Goal: Transaction & Acquisition: Purchase product/service

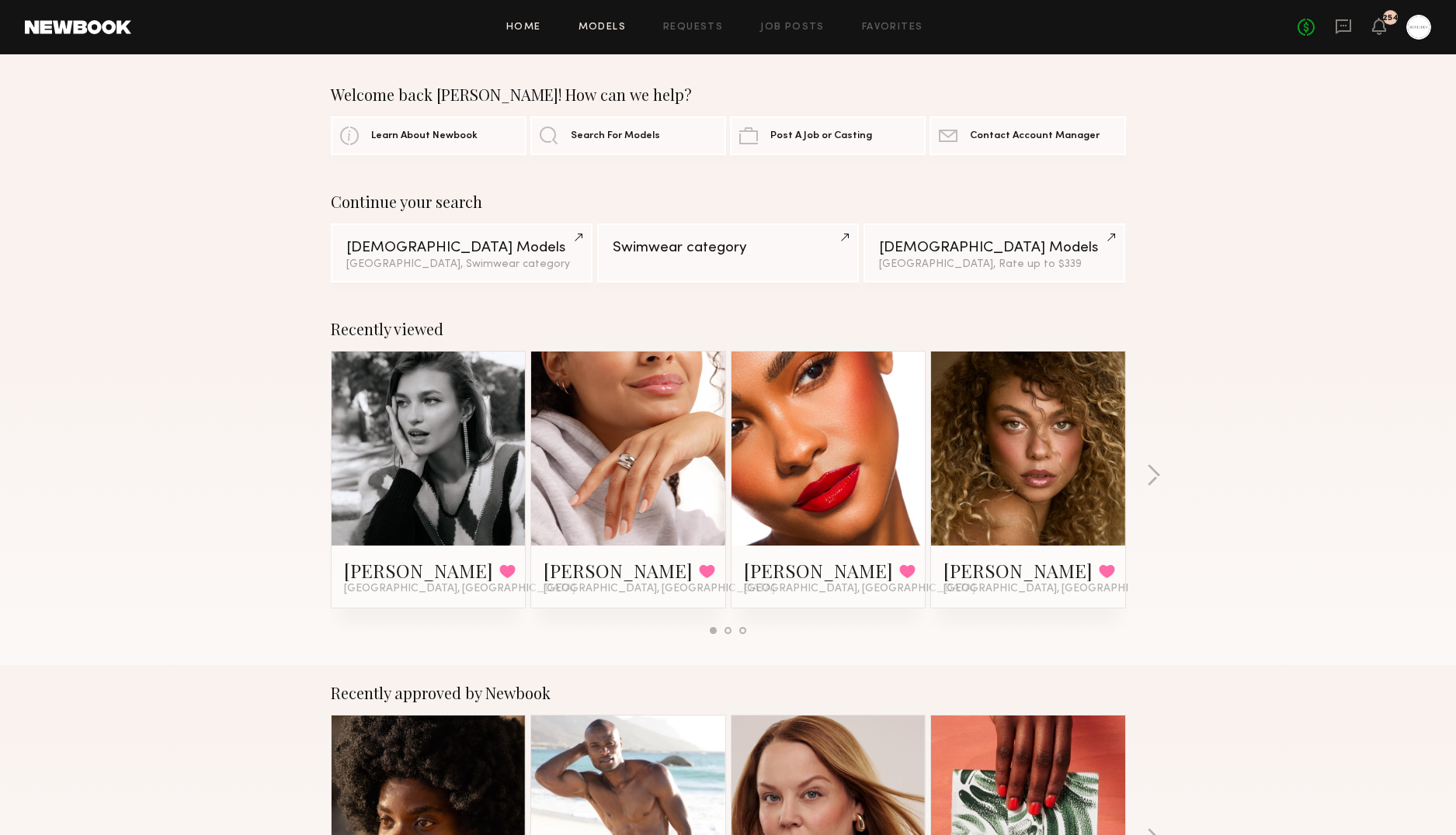
click at [605, 23] on link "Models" at bounding box center [601, 27] width 48 height 10
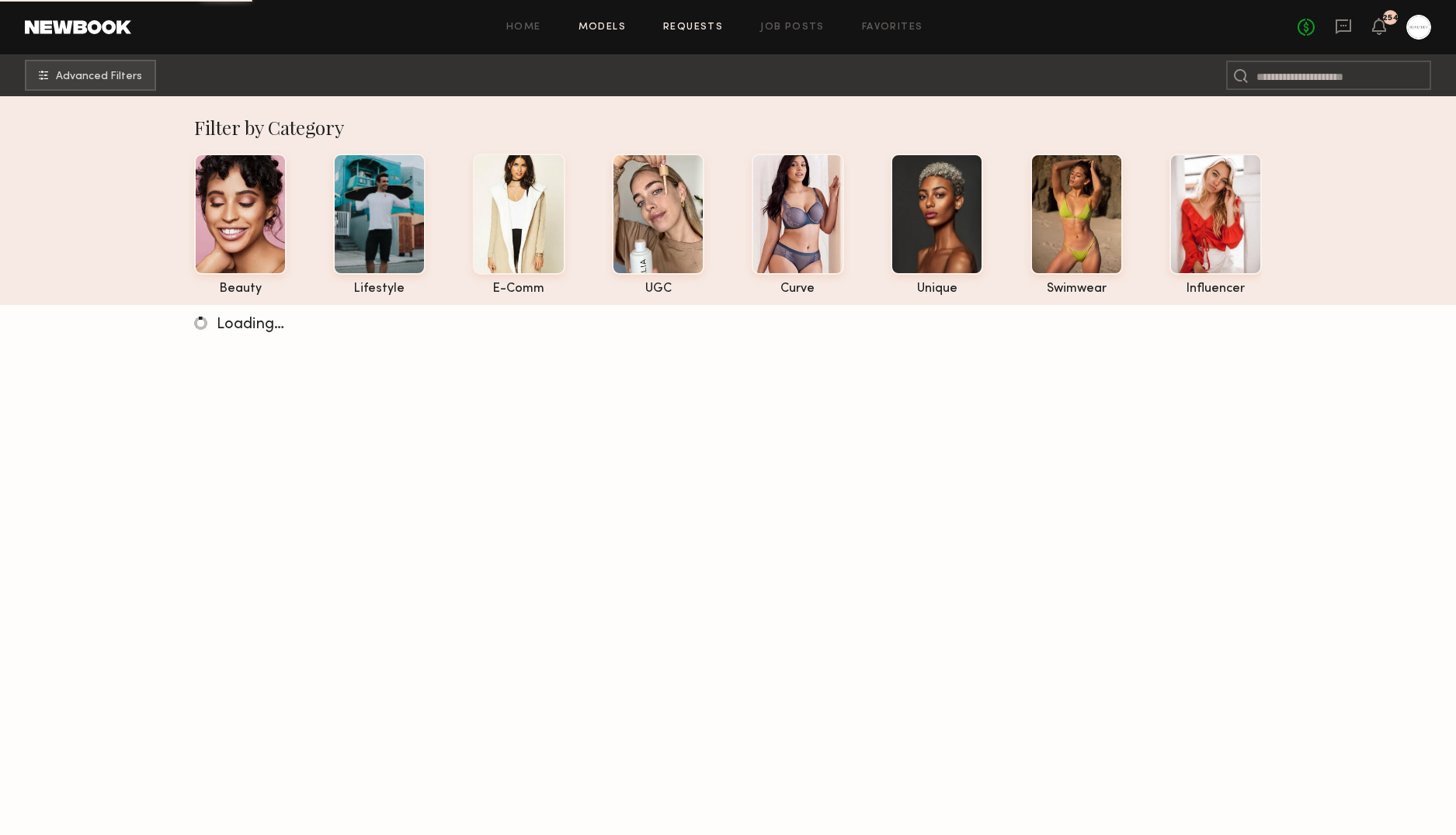
click at [712, 26] on link "Requests" at bounding box center [694, 27] width 60 height 10
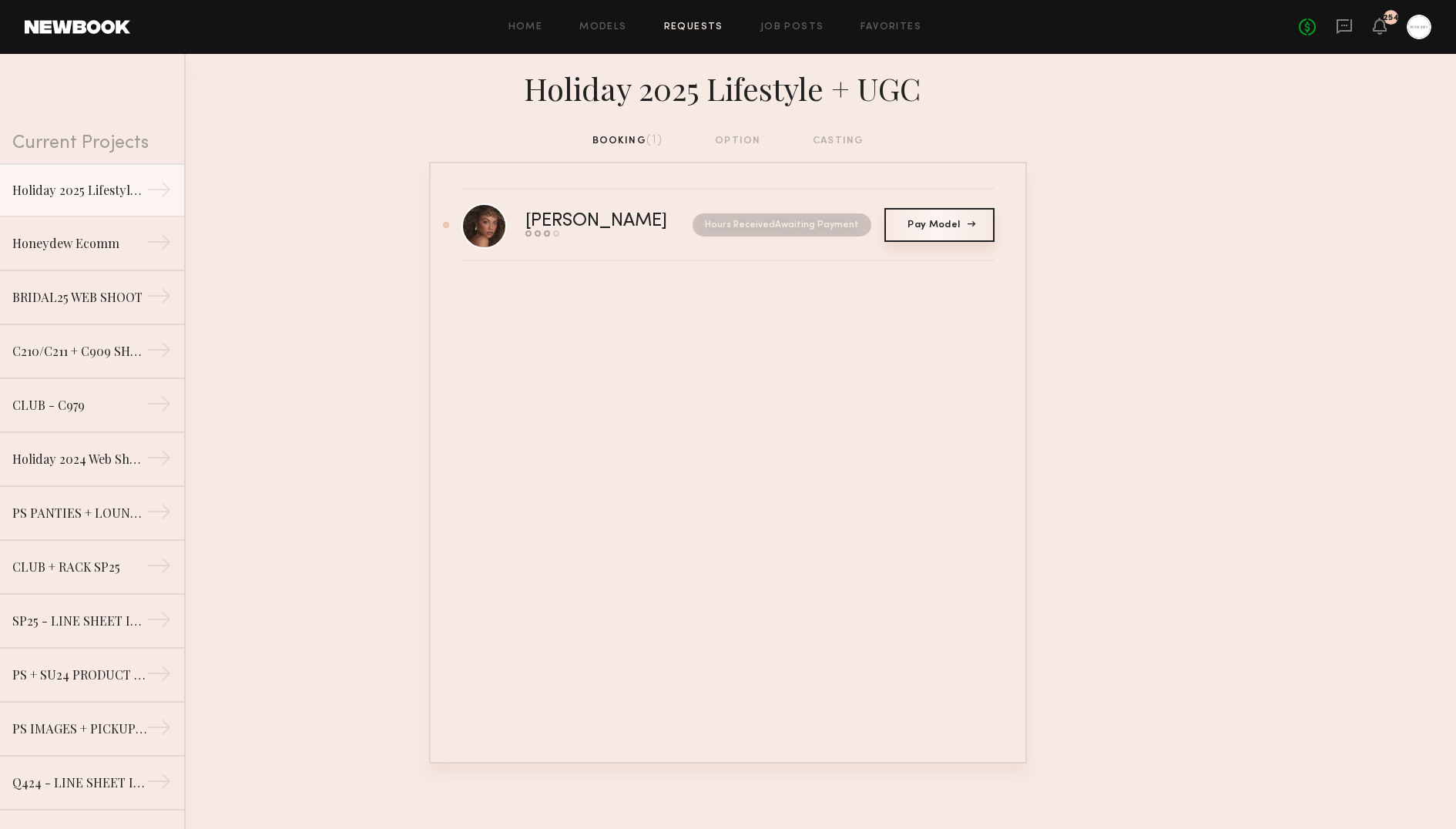
click at [907, 222] on link "Pay Model Pay" at bounding box center [940, 225] width 110 height 34
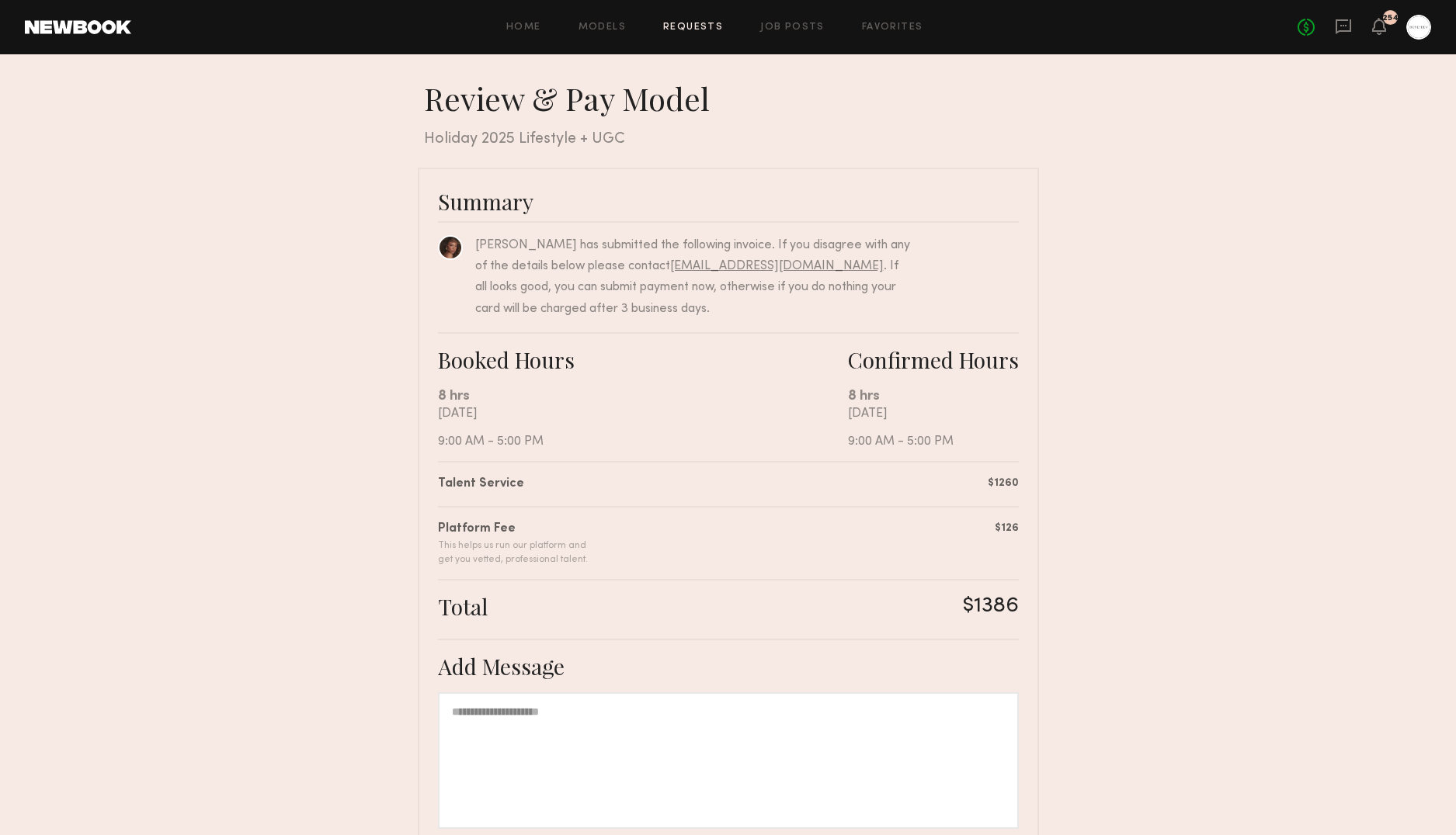
click at [604, 709] on div at bounding box center [728, 760] width 581 height 137
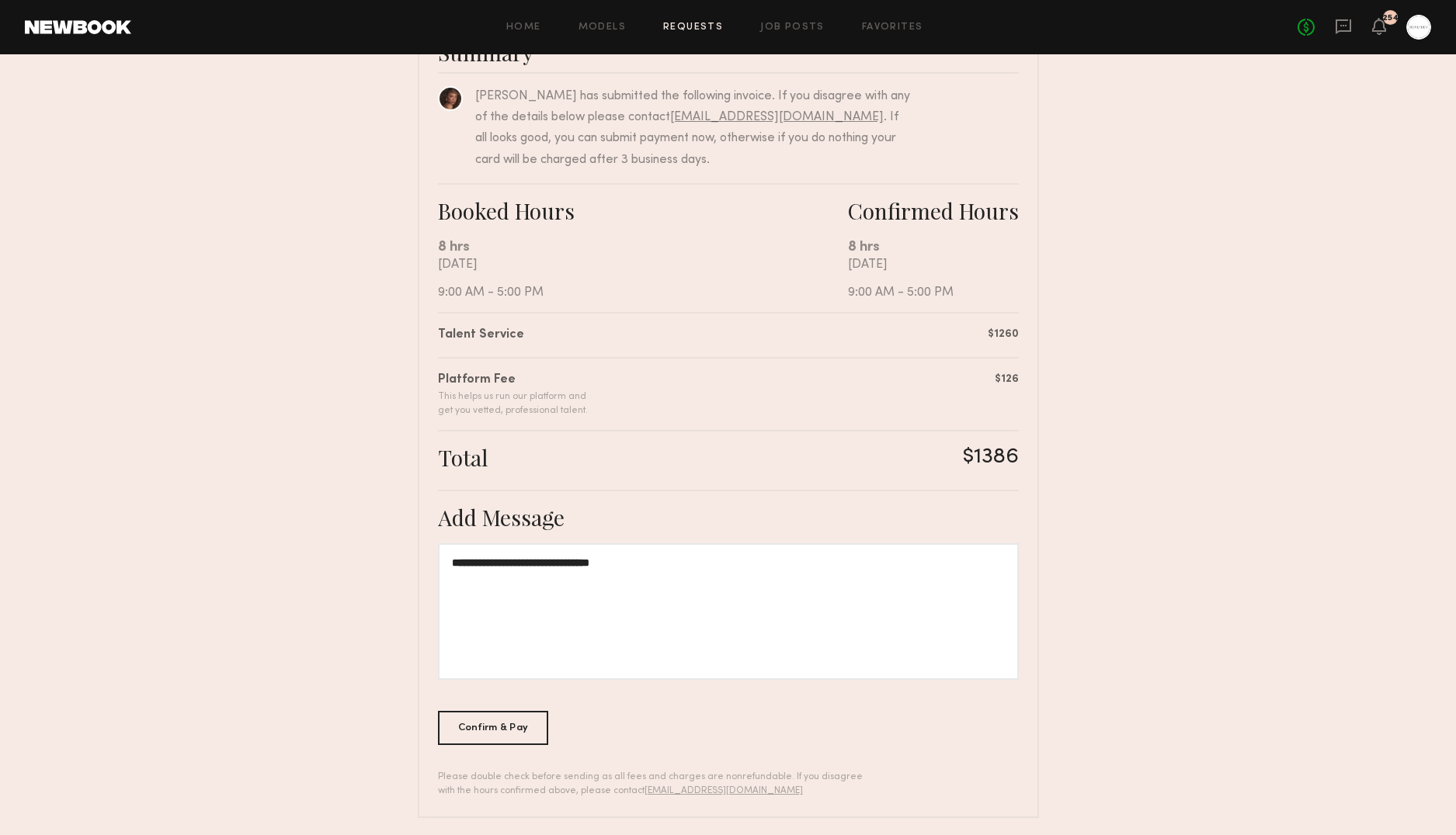
scroll to position [156, 0]
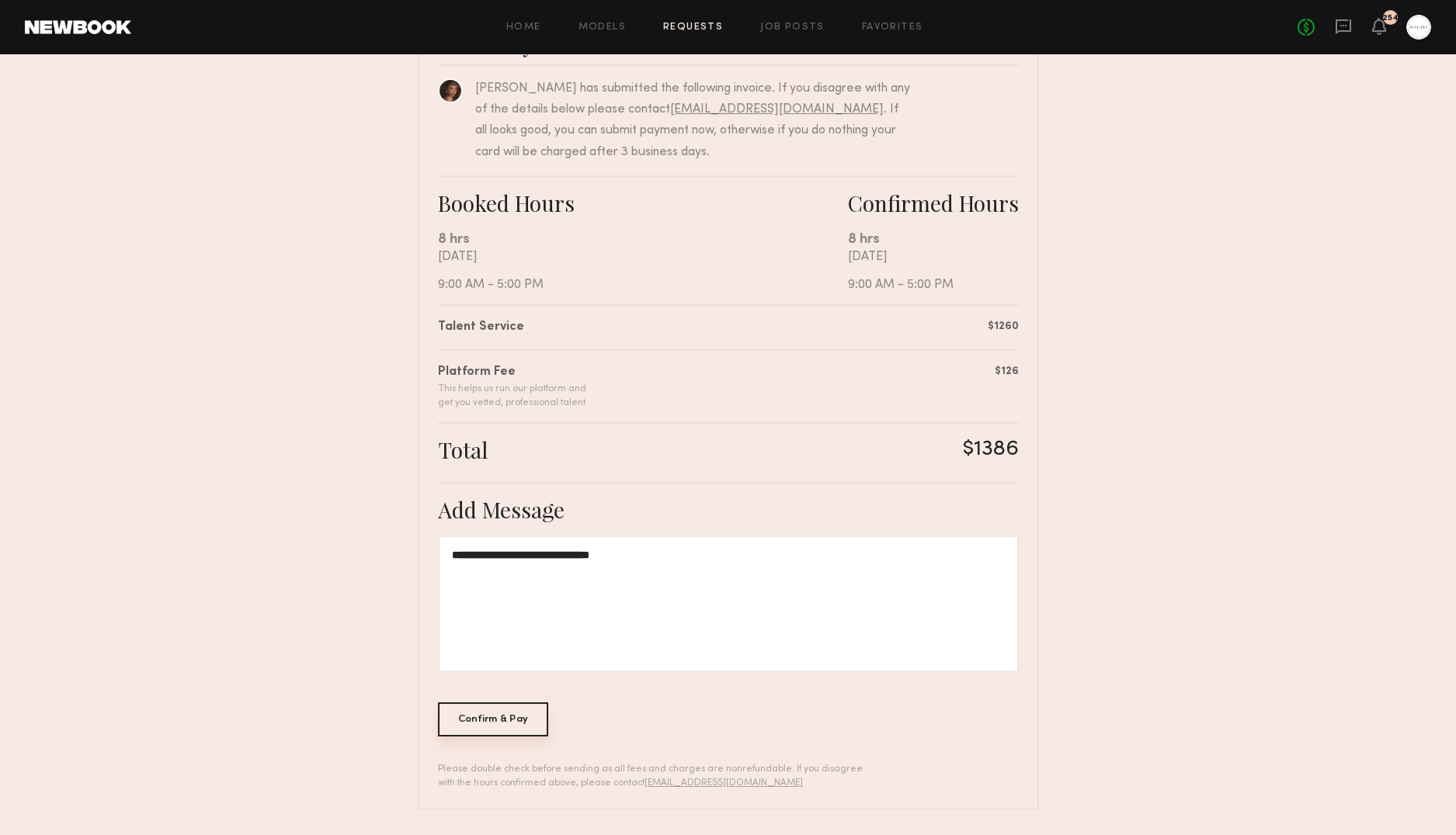
click at [478, 720] on div "Confirm & Pay" at bounding box center [493, 718] width 111 height 34
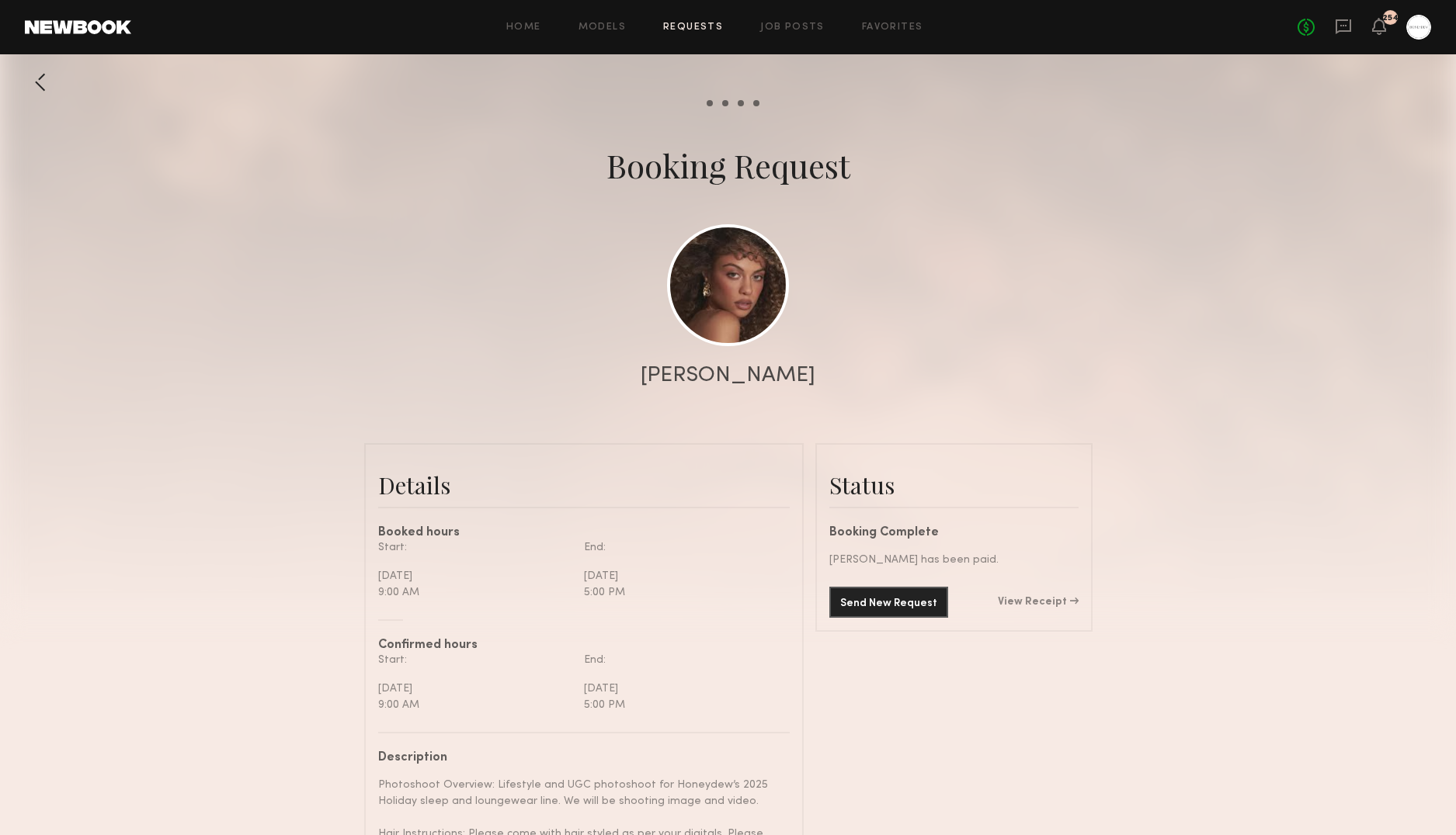
scroll to position [1116, 0]
click at [692, 25] on link "Requests" at bounding box center [694, 27] width 60 height 10
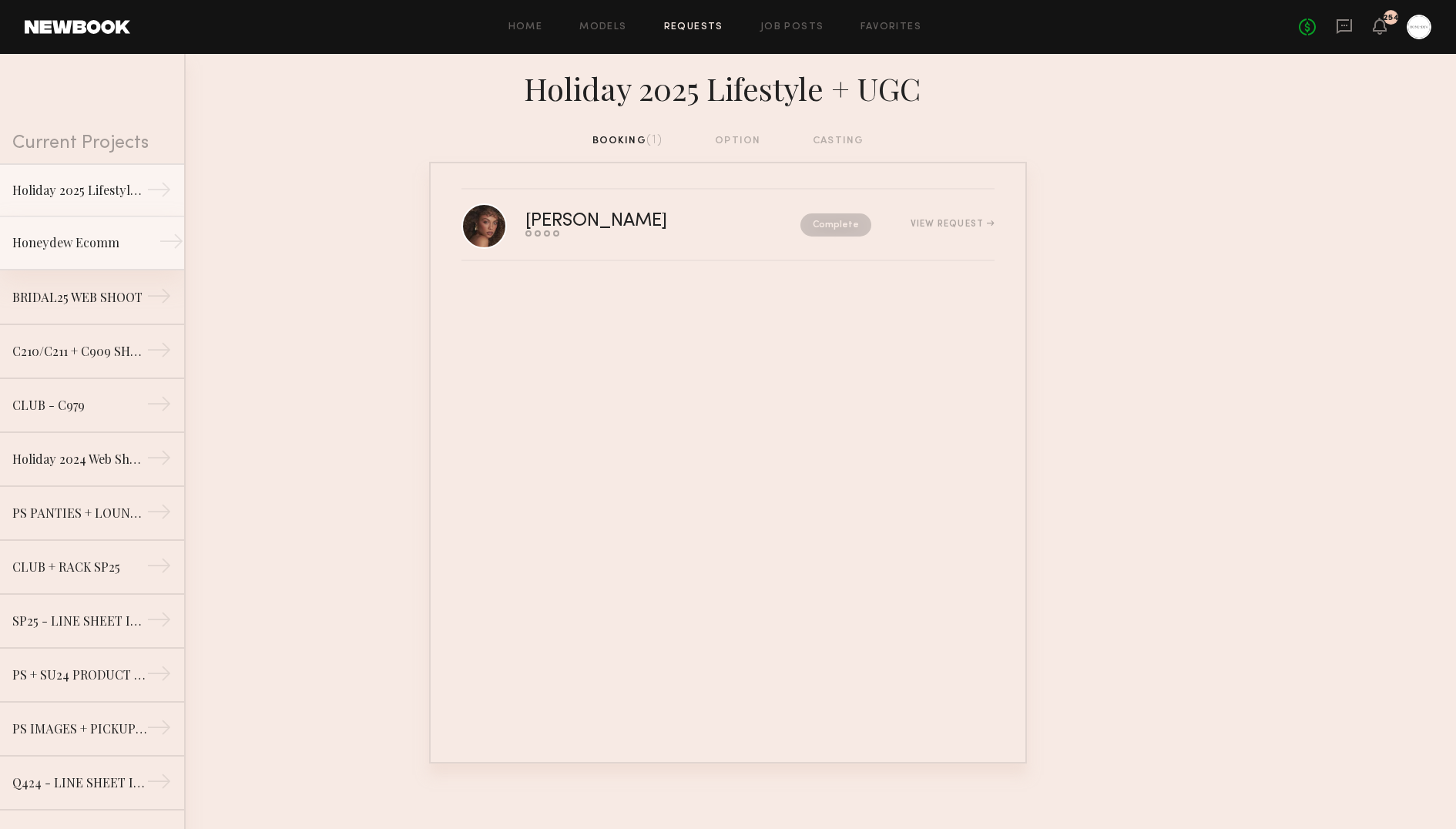
click at [66, 252] on link "Honeydew Ecomm →" at bounding box center [92, 244] width 184 height 54
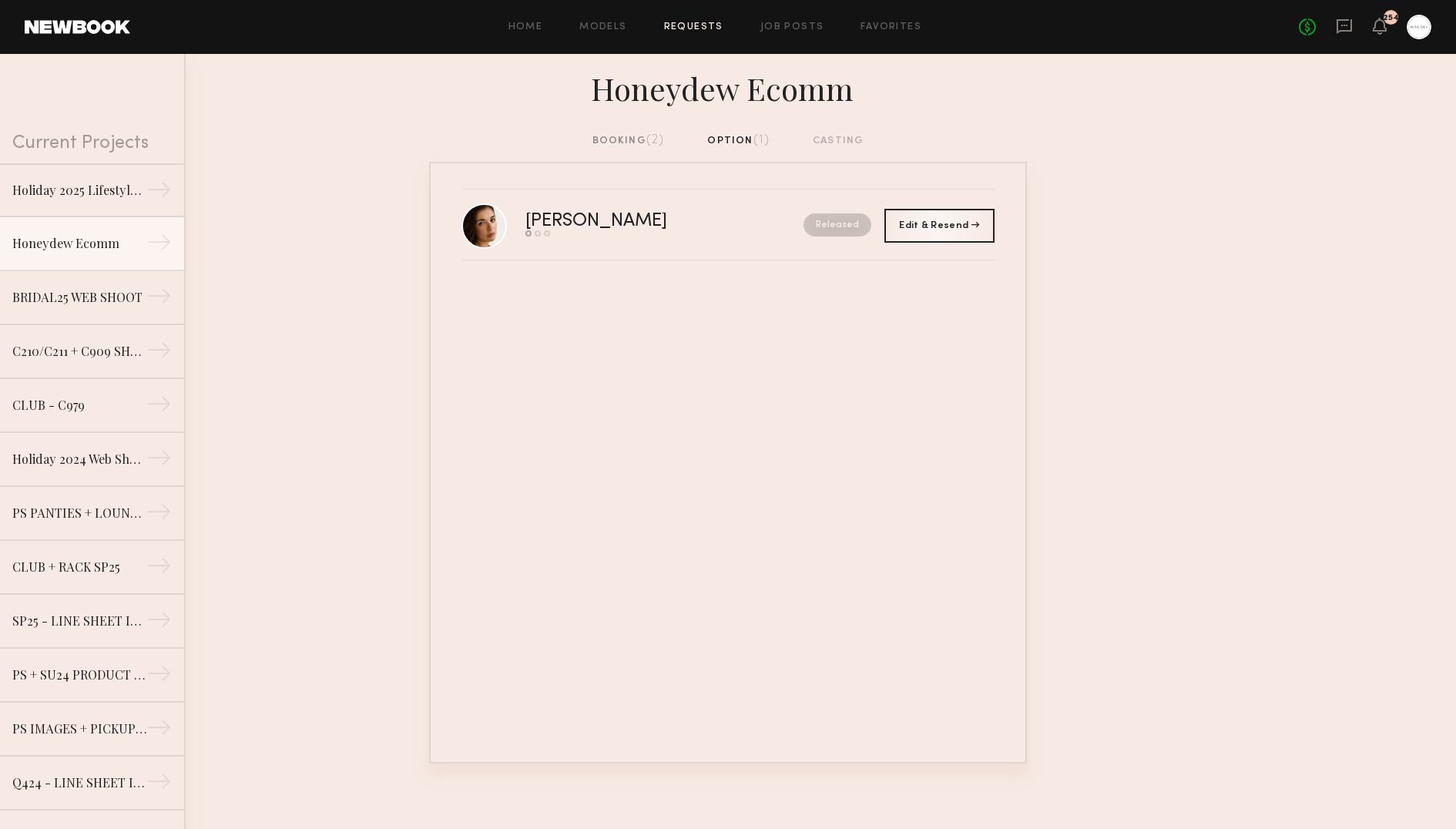
click at [632, 134] on div "booking (2)" at bounding box center [628, 141] width 72 height 17
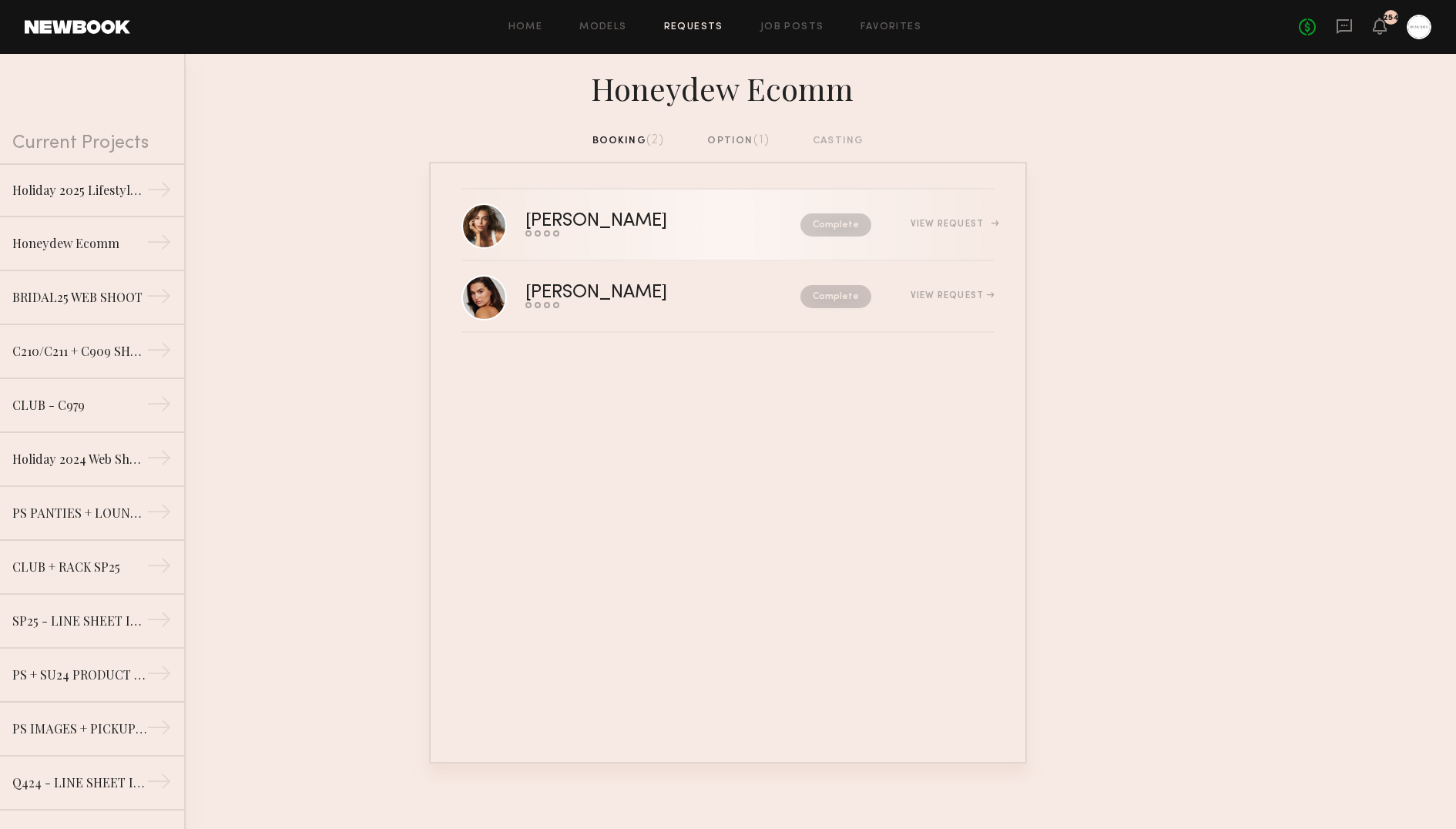
click at [972, 227] on div "View Request" at bounding box center [952, 225] width 84 height 10
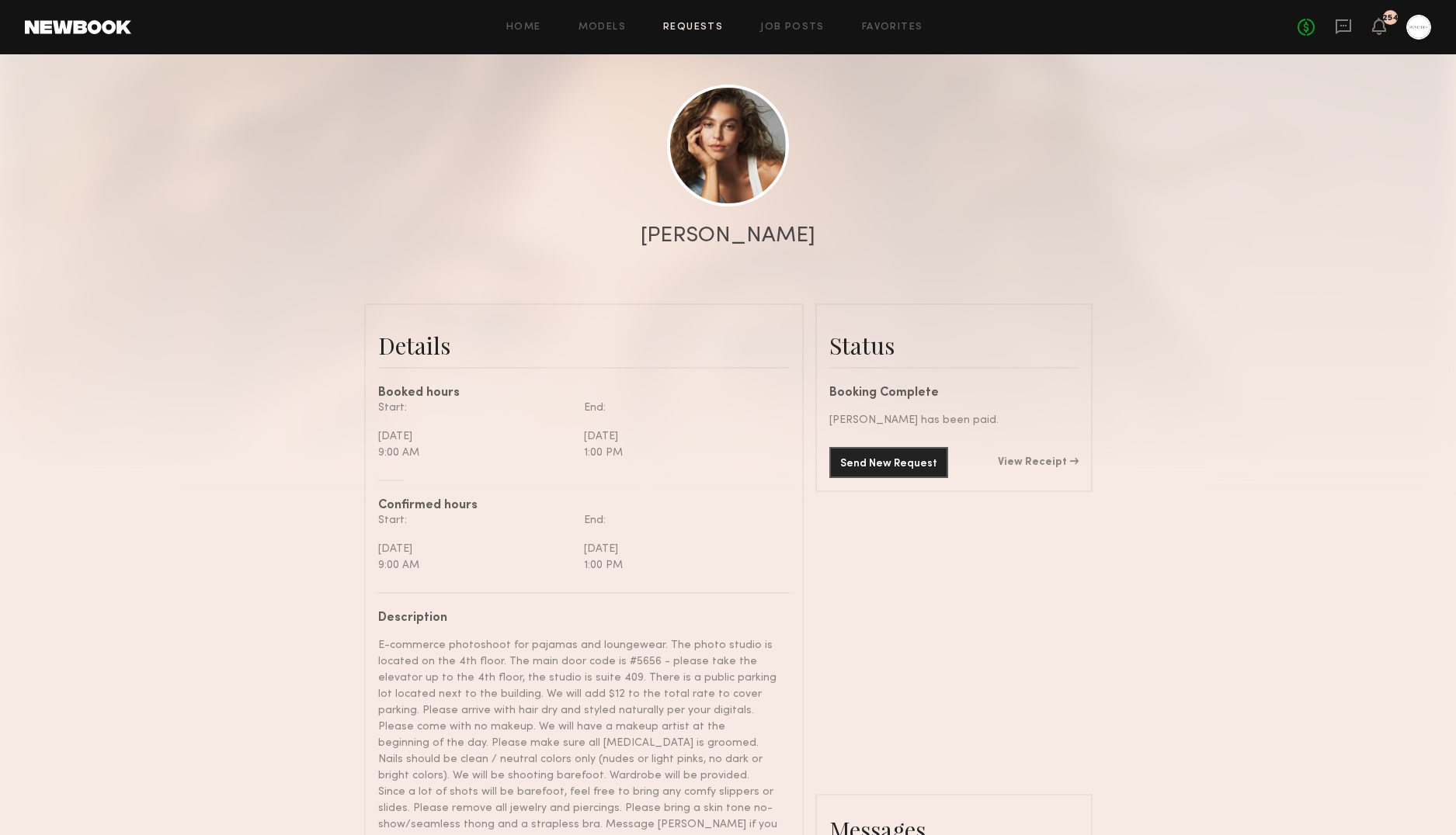
scroll to position [130, 0]
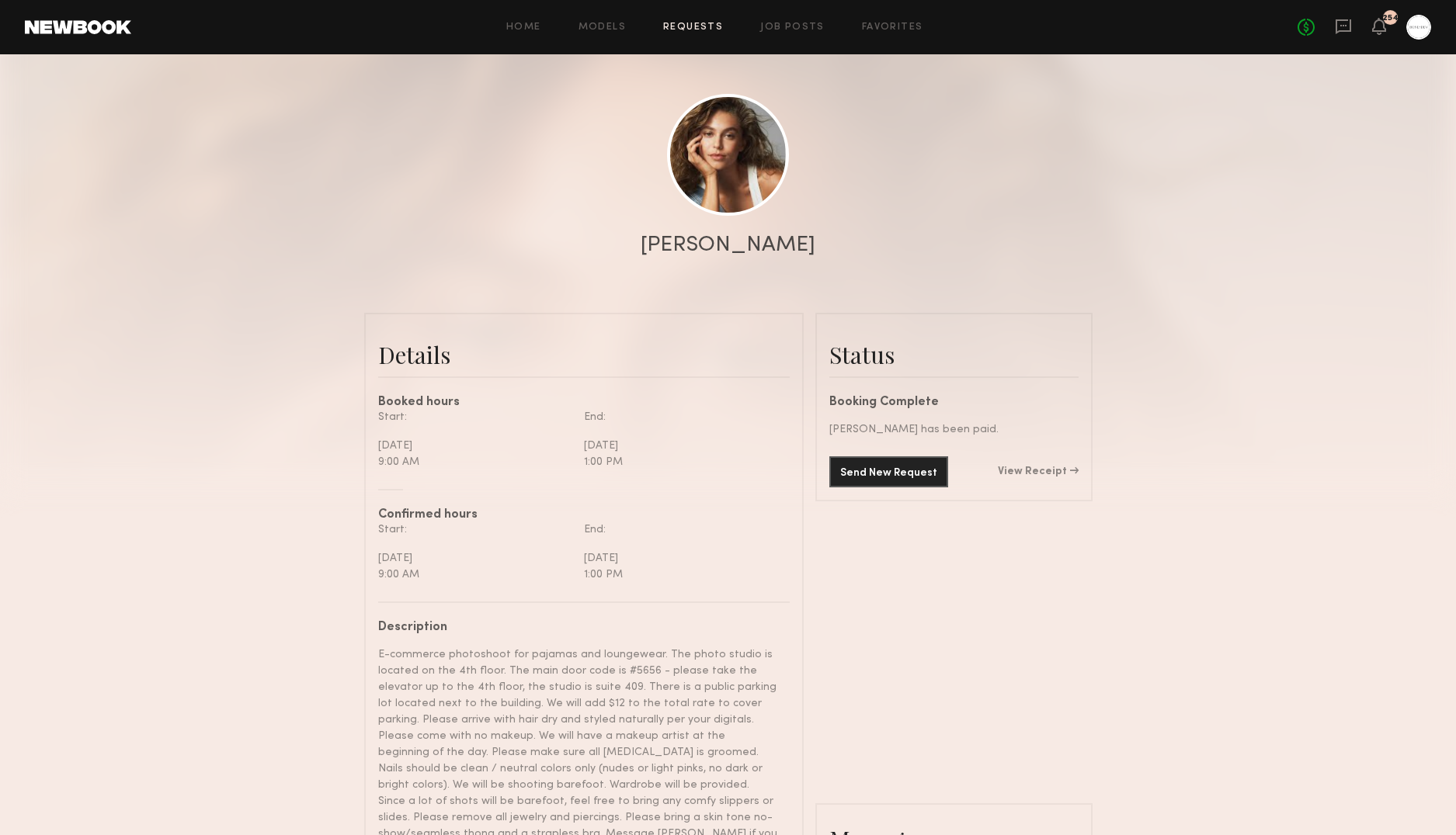
click at [1024, 472] on link "View Receipt" at bounding box center [1037, 471] width 81 height 11
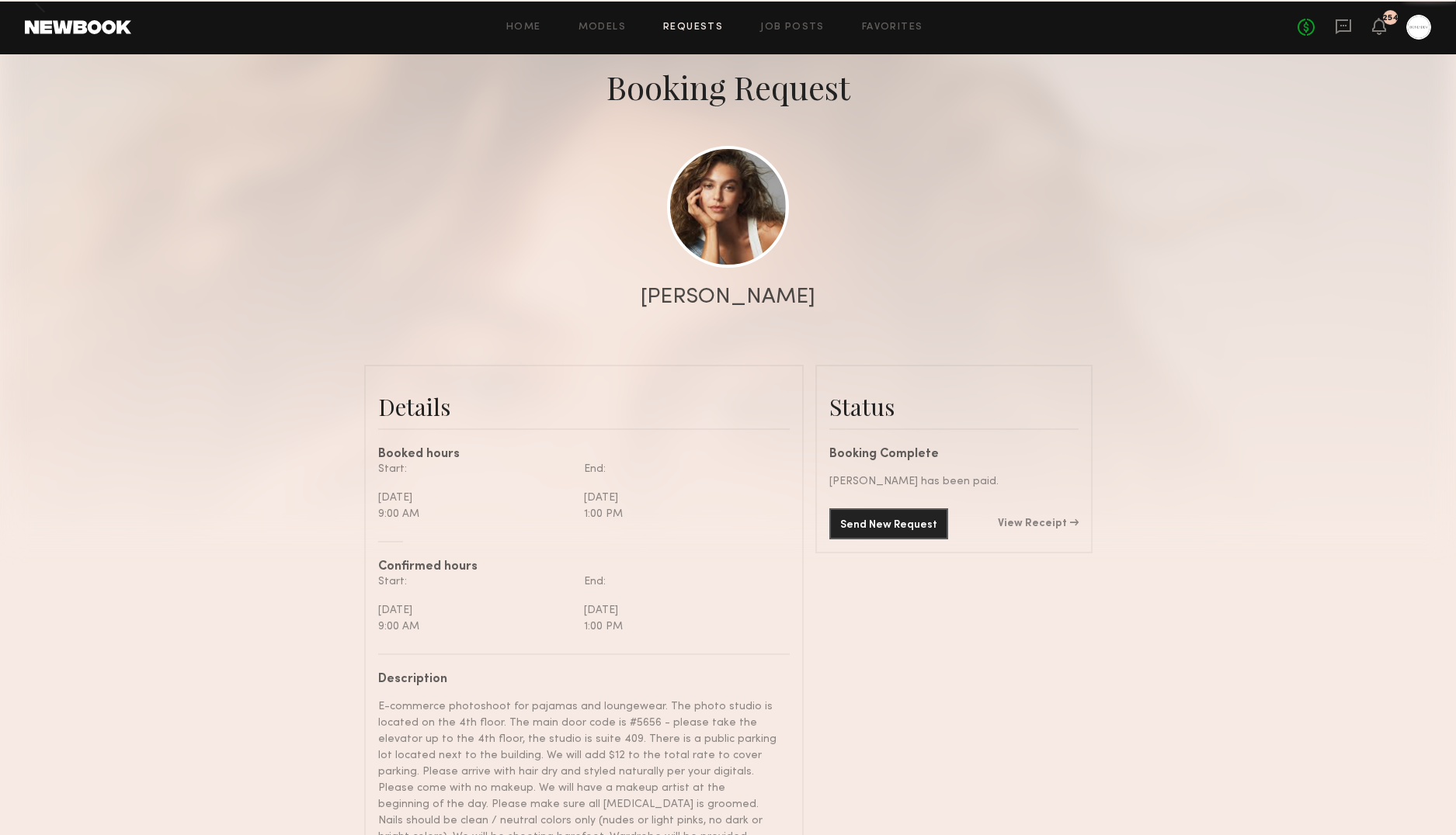
scroll to position [1088, 0]
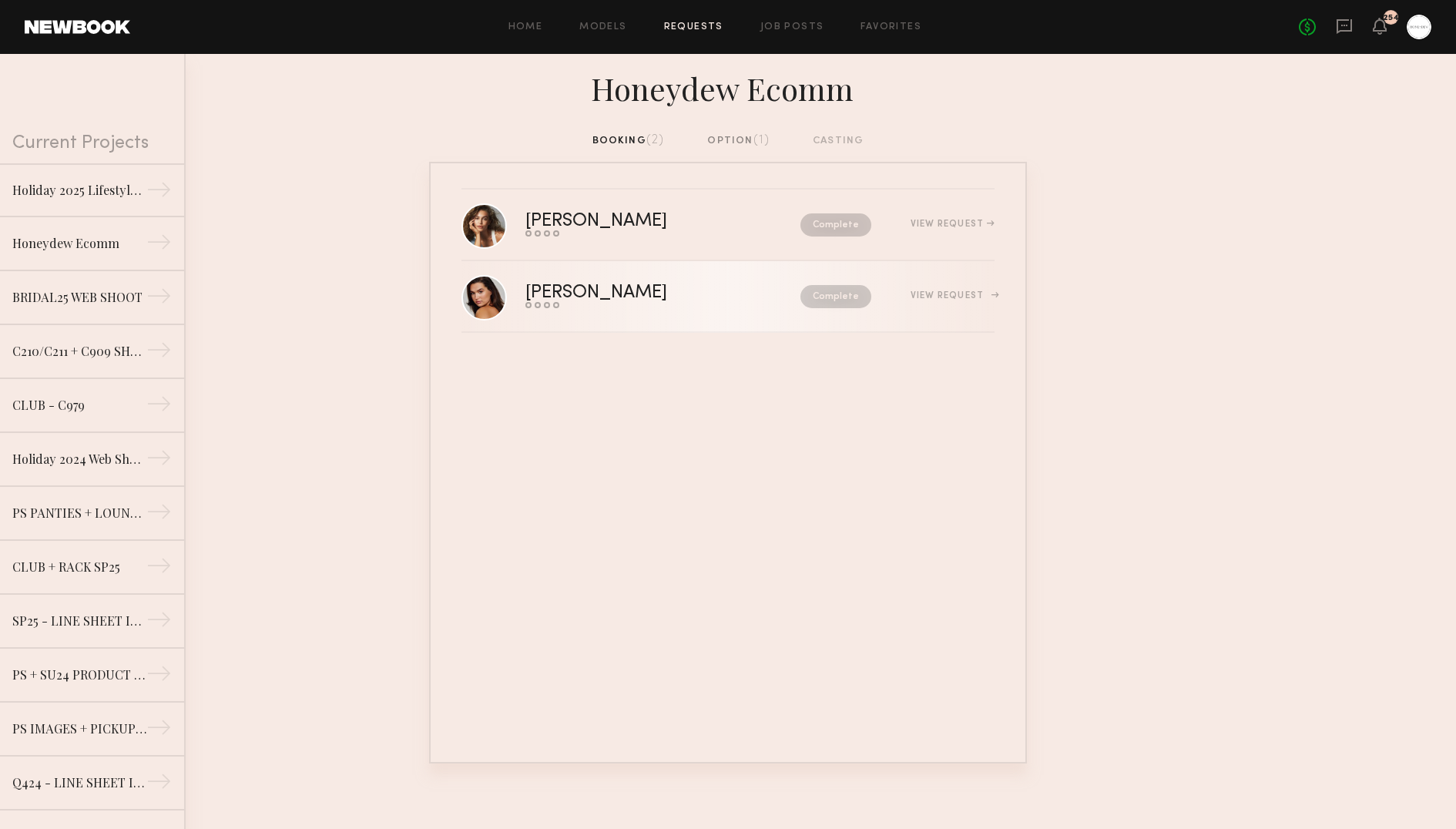
click at [660, 279] on link "[PERSON_NAME] Send request Model response Review hours worked Pay model Complet…" at bounding box center [728, 297] width 533 height 71
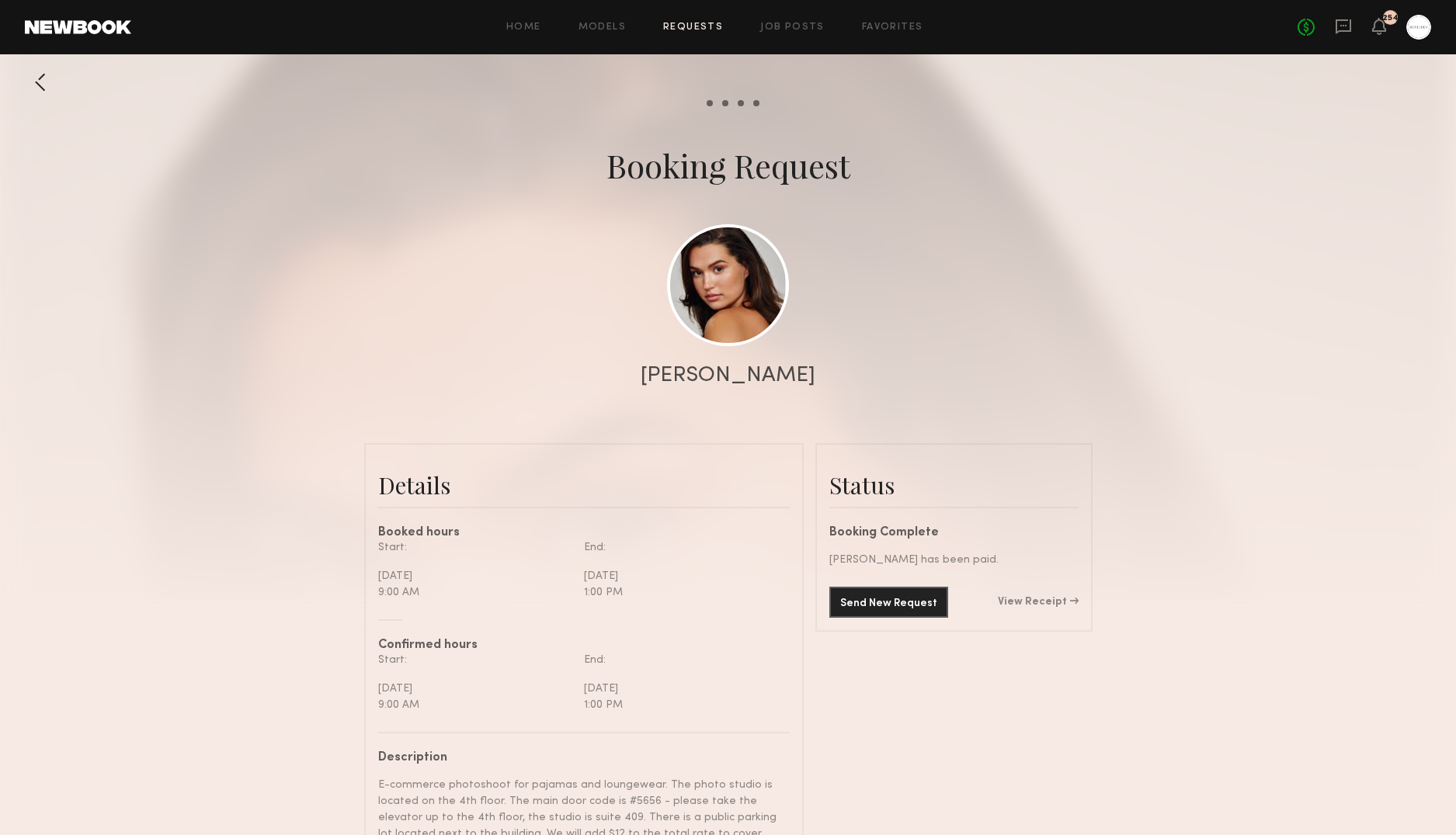
scroll to position [1022, 0]
click at [1069, 605] on link "View Receipt" at bounding box center [1037, 602] width 81 height 11
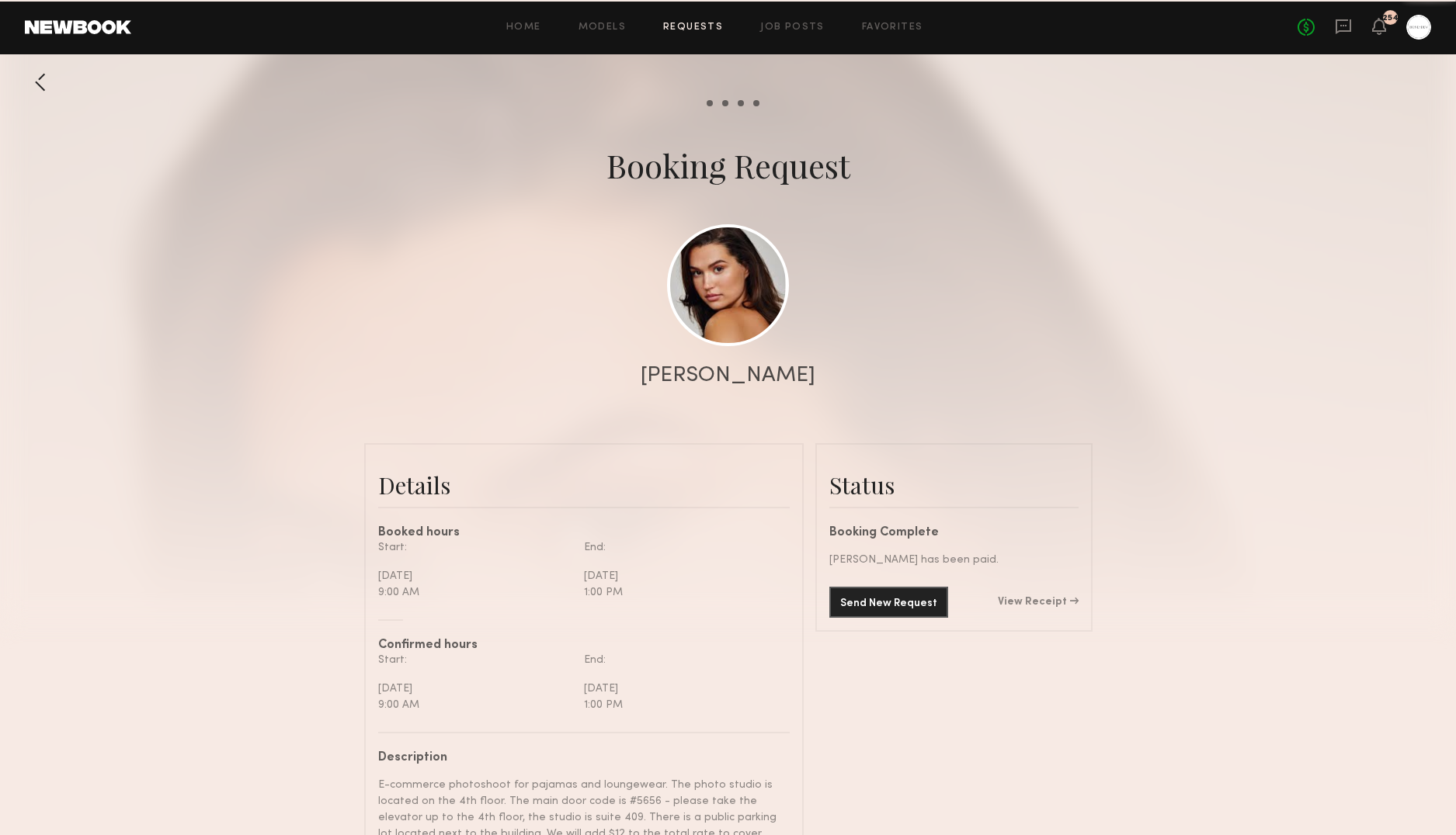
scroll to position [1022, 0]
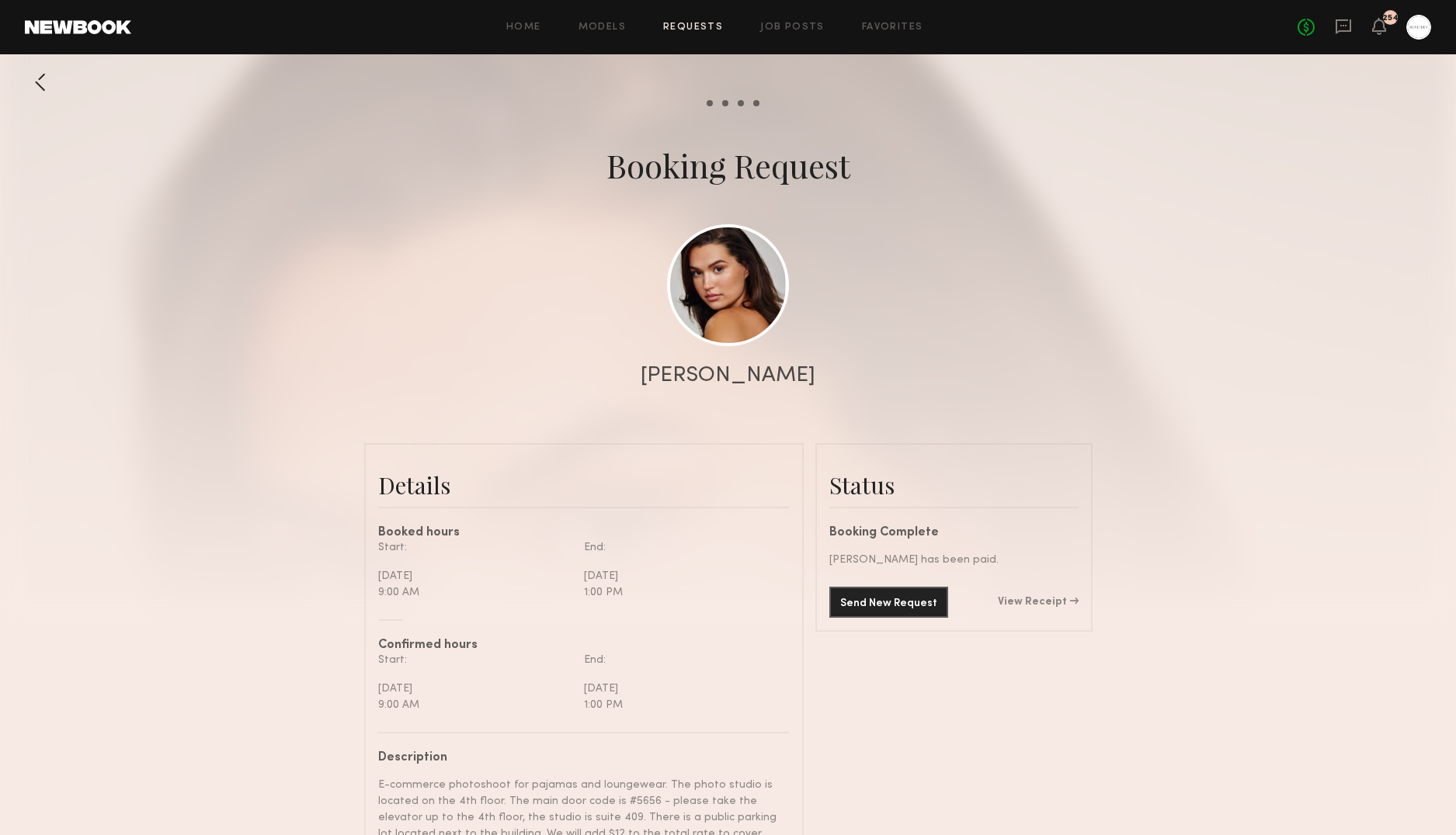
click at [32, 84] on div at bounding box center [41, 83] width 31 height 31
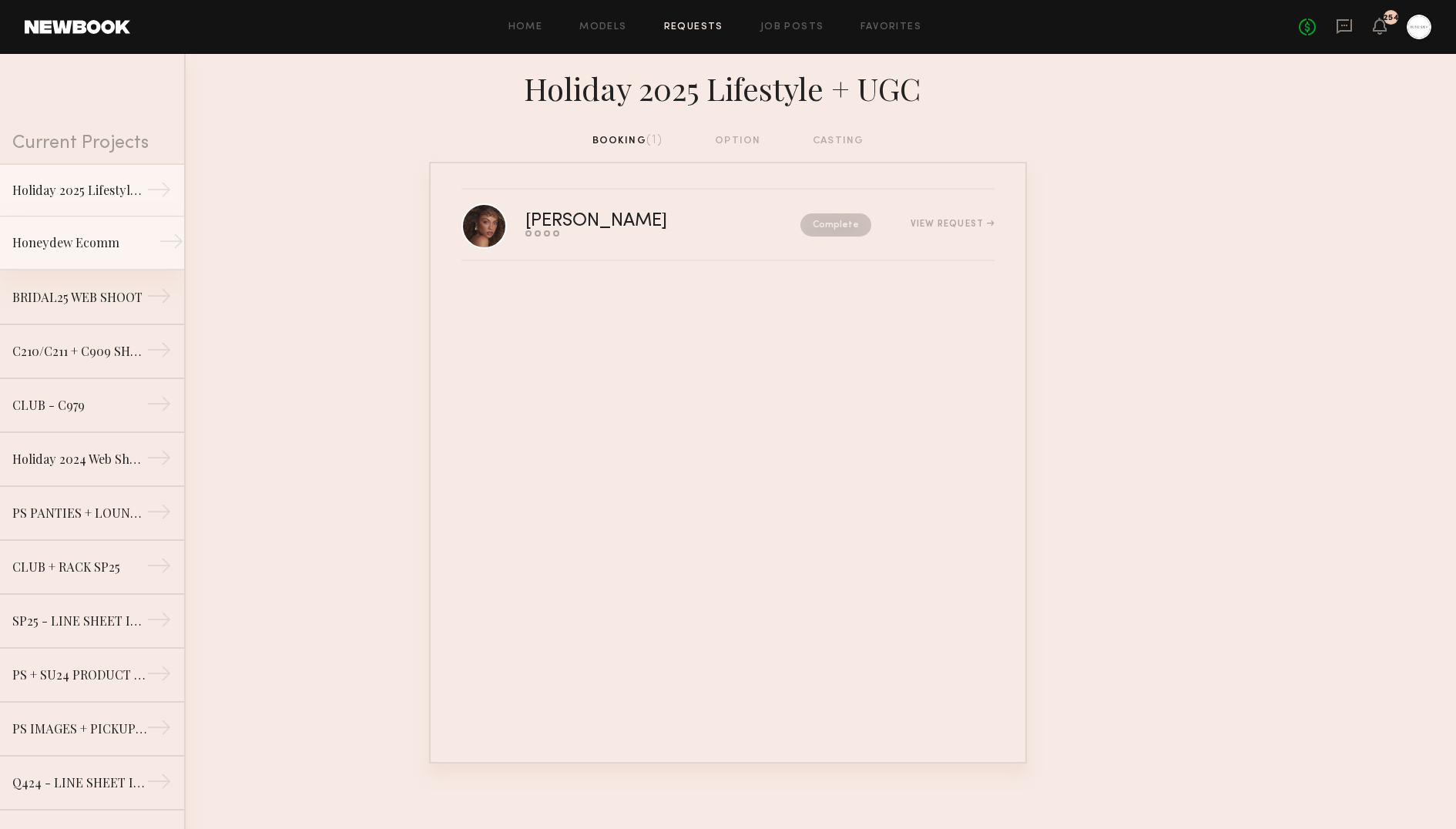
click at [84, 222] on link "Honeydew Ecomm →" at bounding box center [92, 244] width 184 height 54
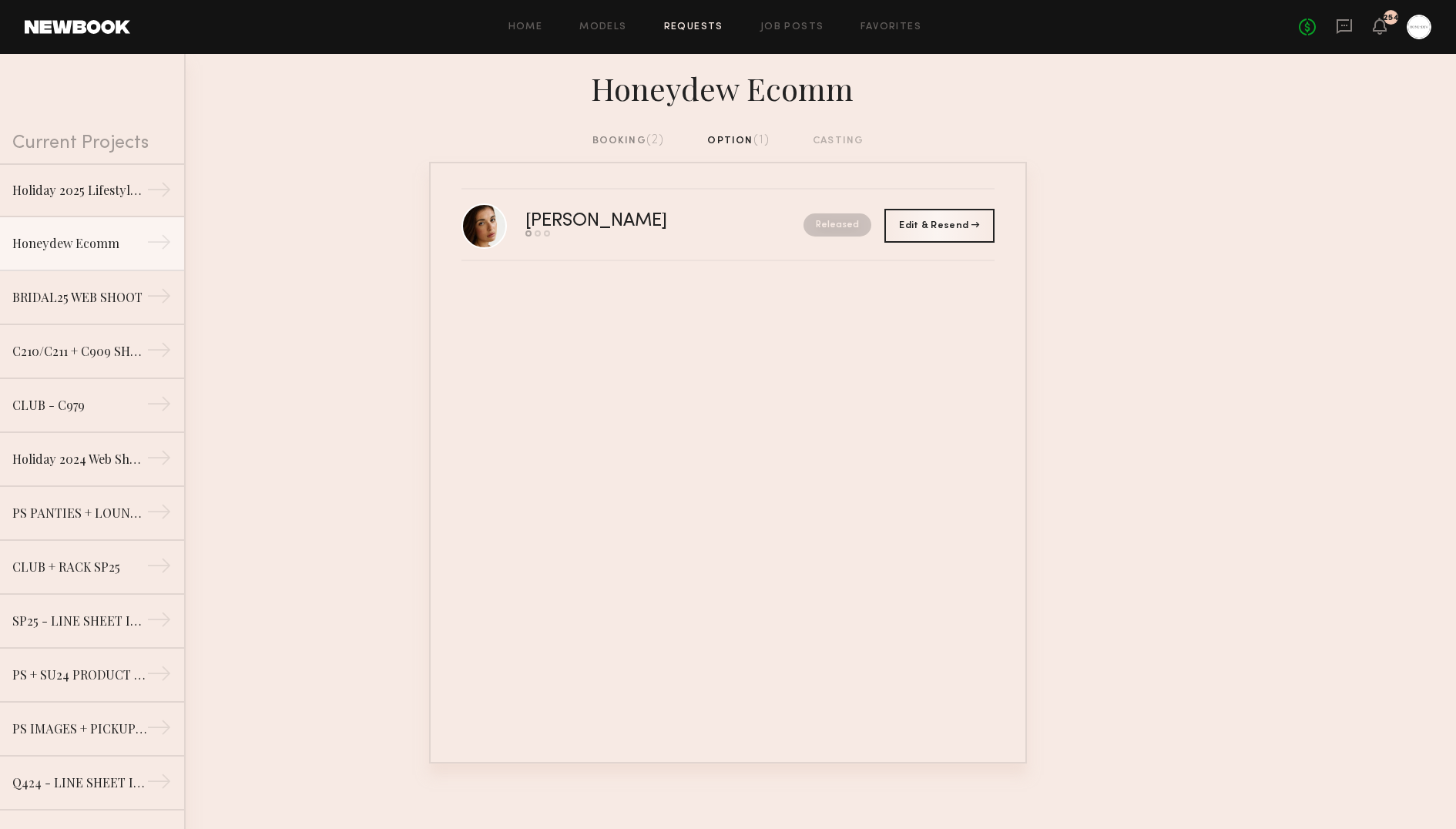
click at [615, 133] on div "booking (2)" at bounding box center [628, 141] width 72 height 17
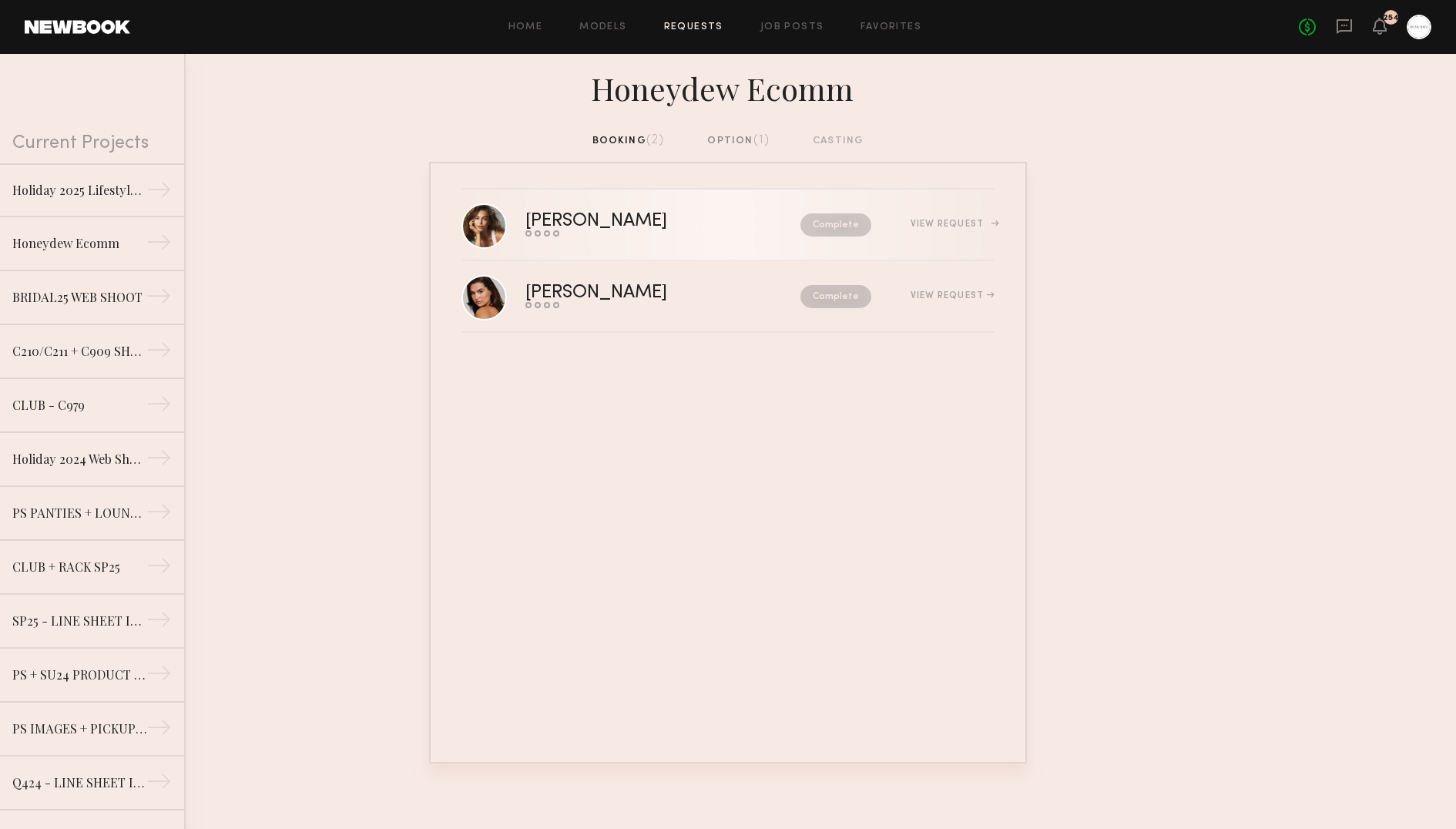
click at [598, 222] on div "[PERSON_NAME]" at bounding box center [629, 222] width 209 height 17
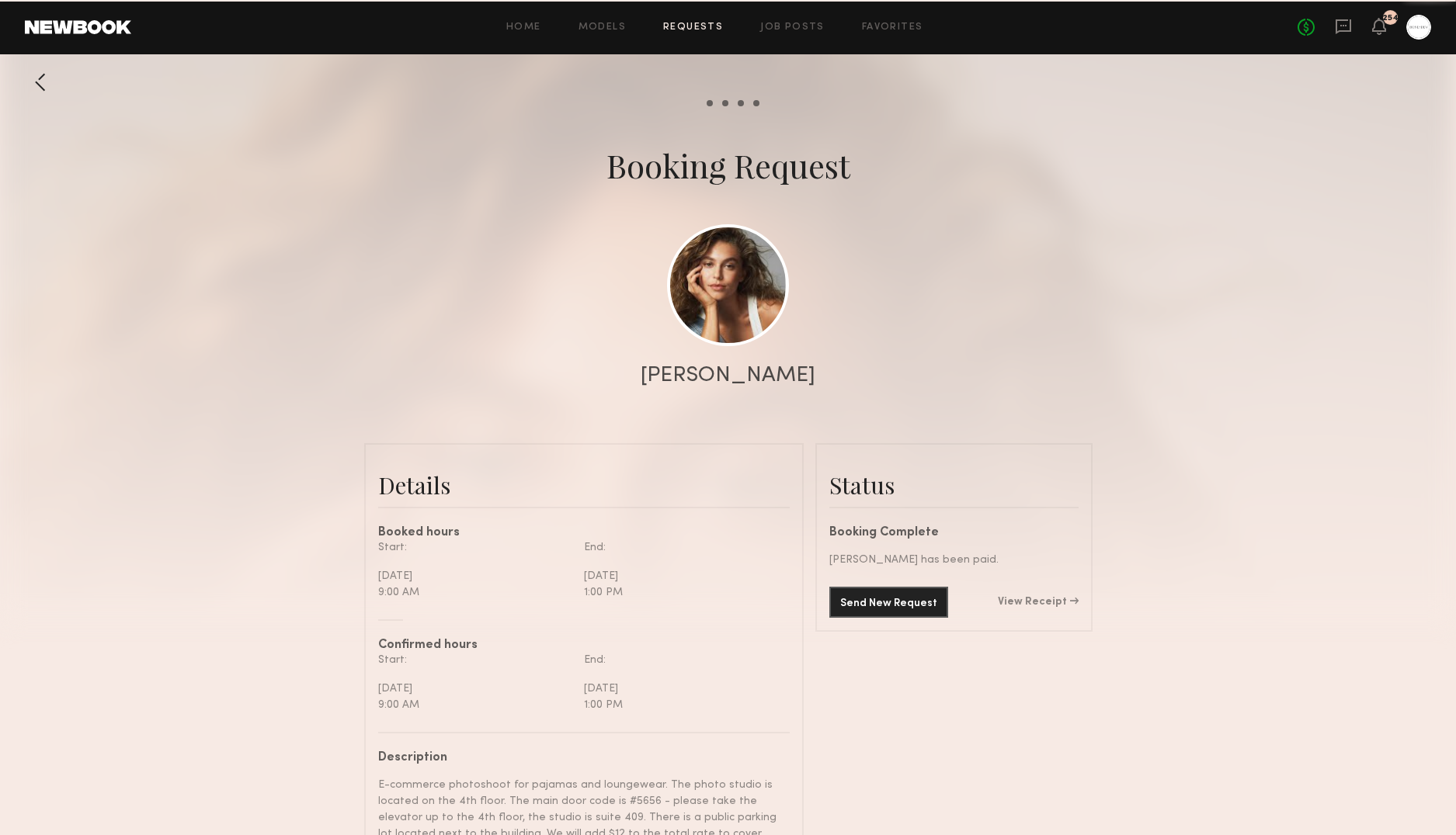
scroll to position [1088, 0]
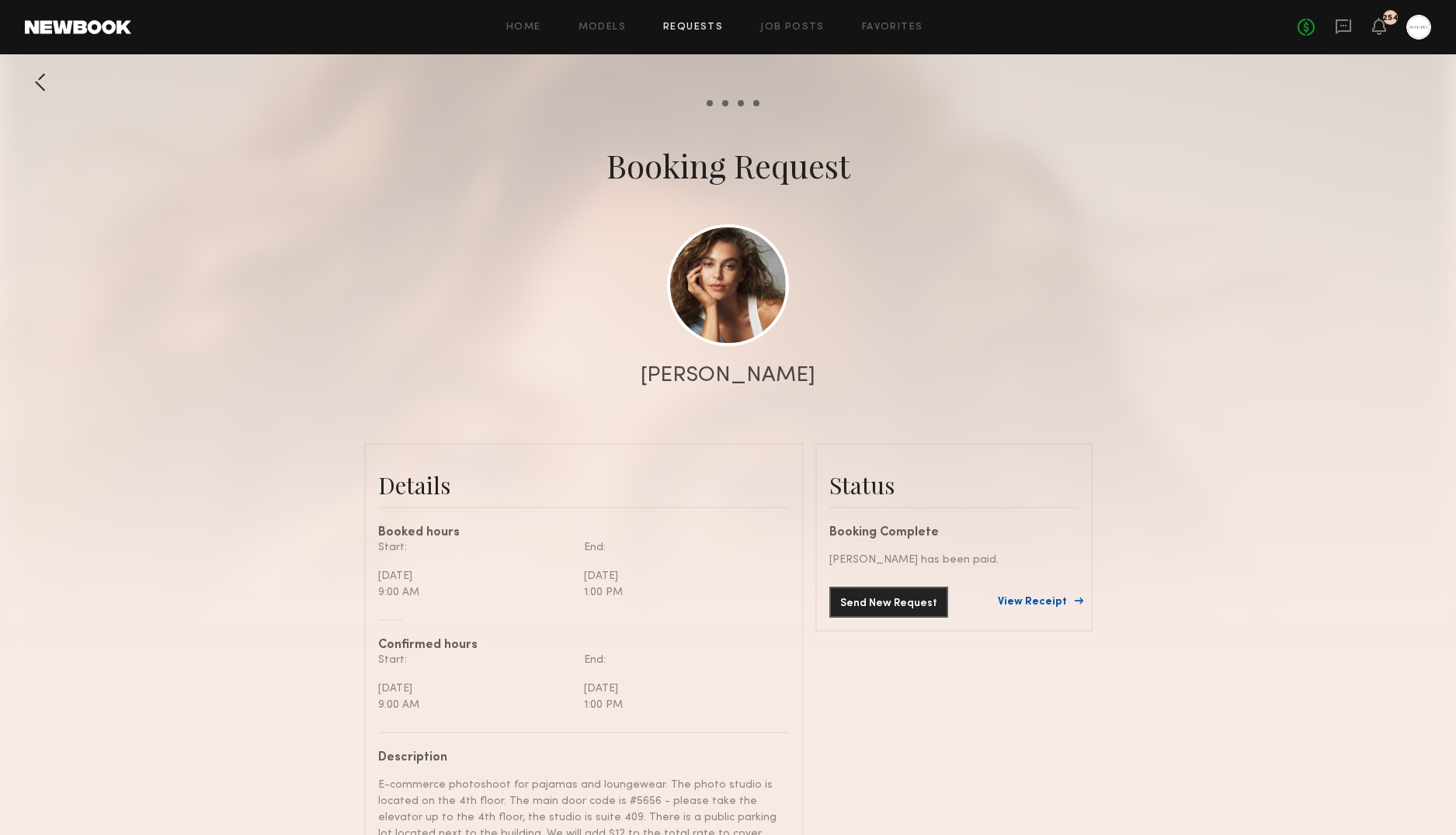
click at [1061, 602] on link "View Receipt" at bounding box center [1037, 602] width 81 height 11
